Goal: Navigation & Orientation: Find specific page/section

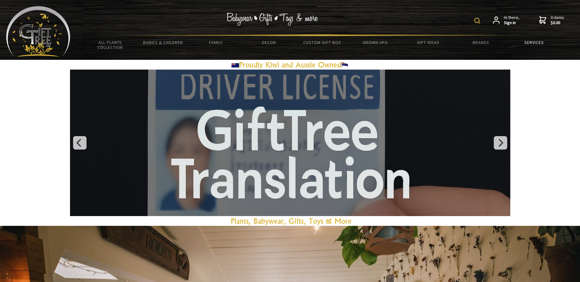
click at [531, 45] on link "Services" at bounding box center [533, 42] width 53 height 13
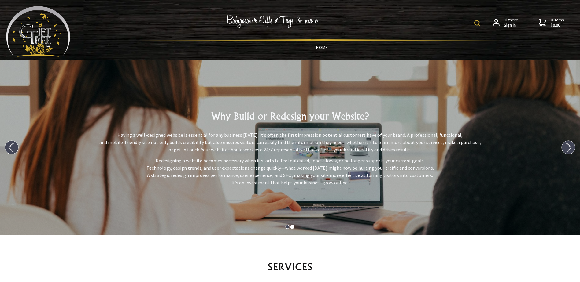
click at [320, 49] on link "HOME" at bounding box center [322, 47] width 477 height 13
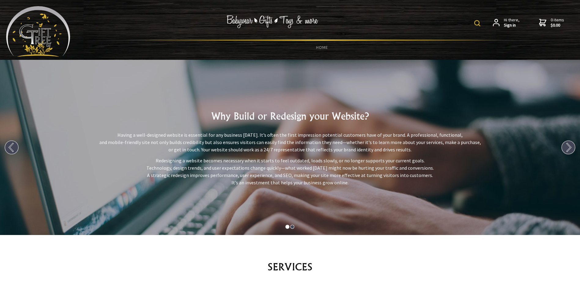
click at [11, 148] on circle at bounding box center [11, 147] width 13 height 13
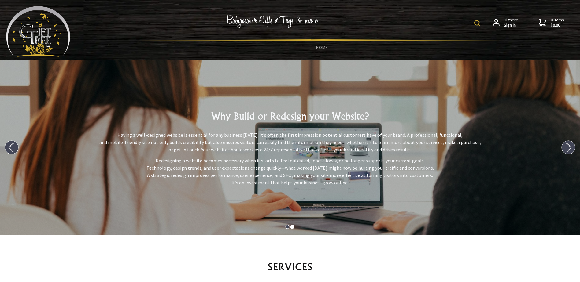
click at [11, 148] on circle at bounding box center [11, 147] width 13 height 13
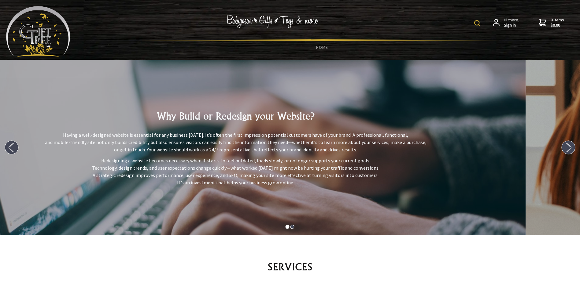
click at [11, 148] on circle at bounding box center [11, 147] width 13 height 13
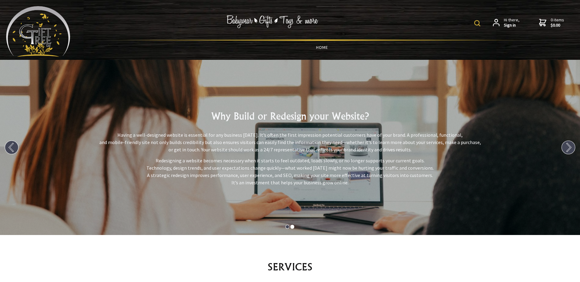
click at [318, 47] on link "HOME" at bounding box center [322, 47] width 477 height 13
